Goal: Find contact information: Find contact information

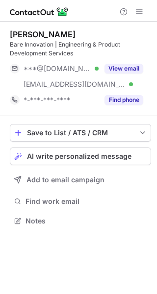
scroll to position [214, 157]
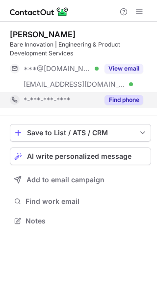
click at [133, 99] on button "Find phone" at bounding box center [124, 100] width 39 height 10
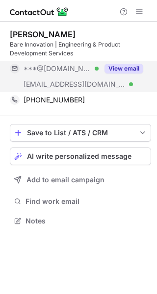
click at [131, 69] on button "View email" at bounding box center [124, 69] width 39 height 10
